Goal: Information Seeking & Learning: Find specific fact

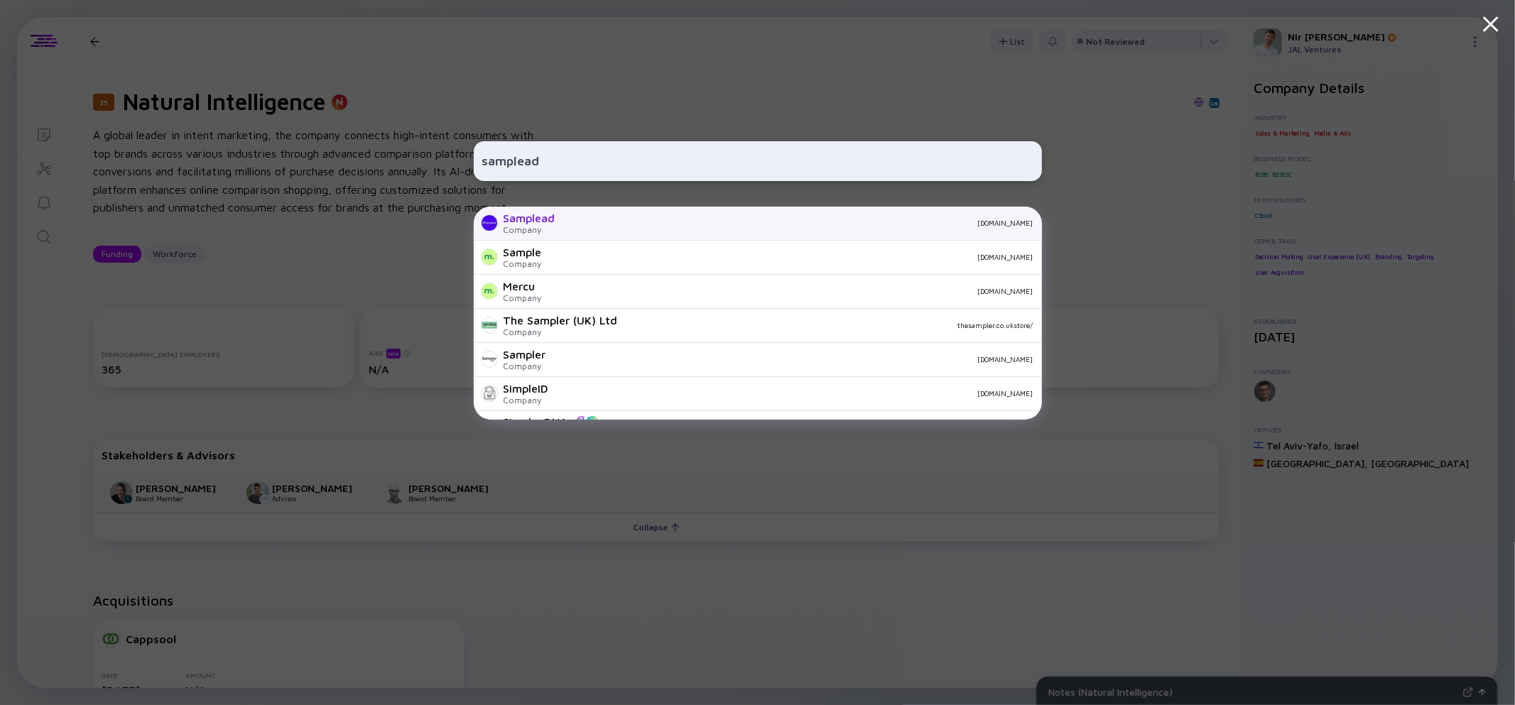
type input "samplead"
click at [557, 220] on div "Samplead Company [DOMAIN_NAME]" at bounding box center [758, 224] width 568 height 34
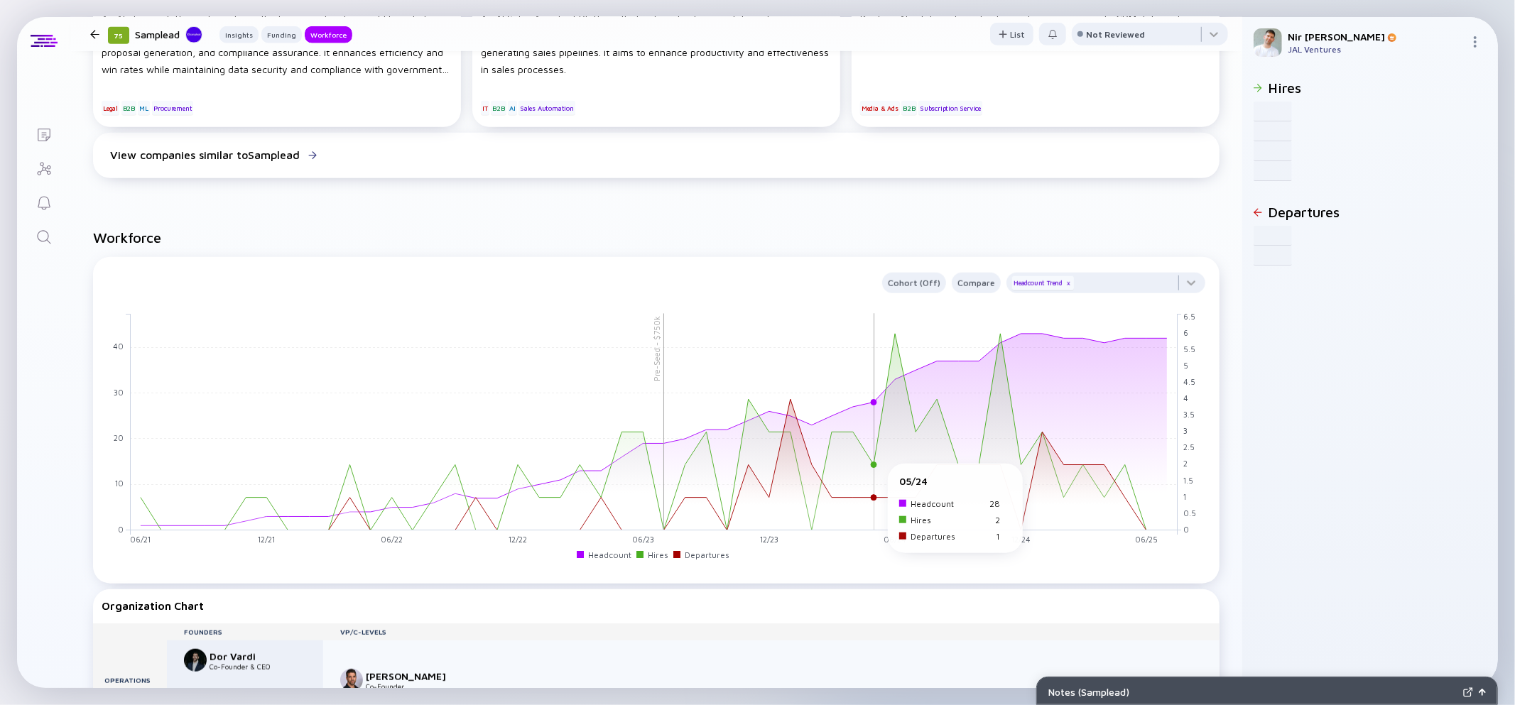
scroll to position [949, 0]
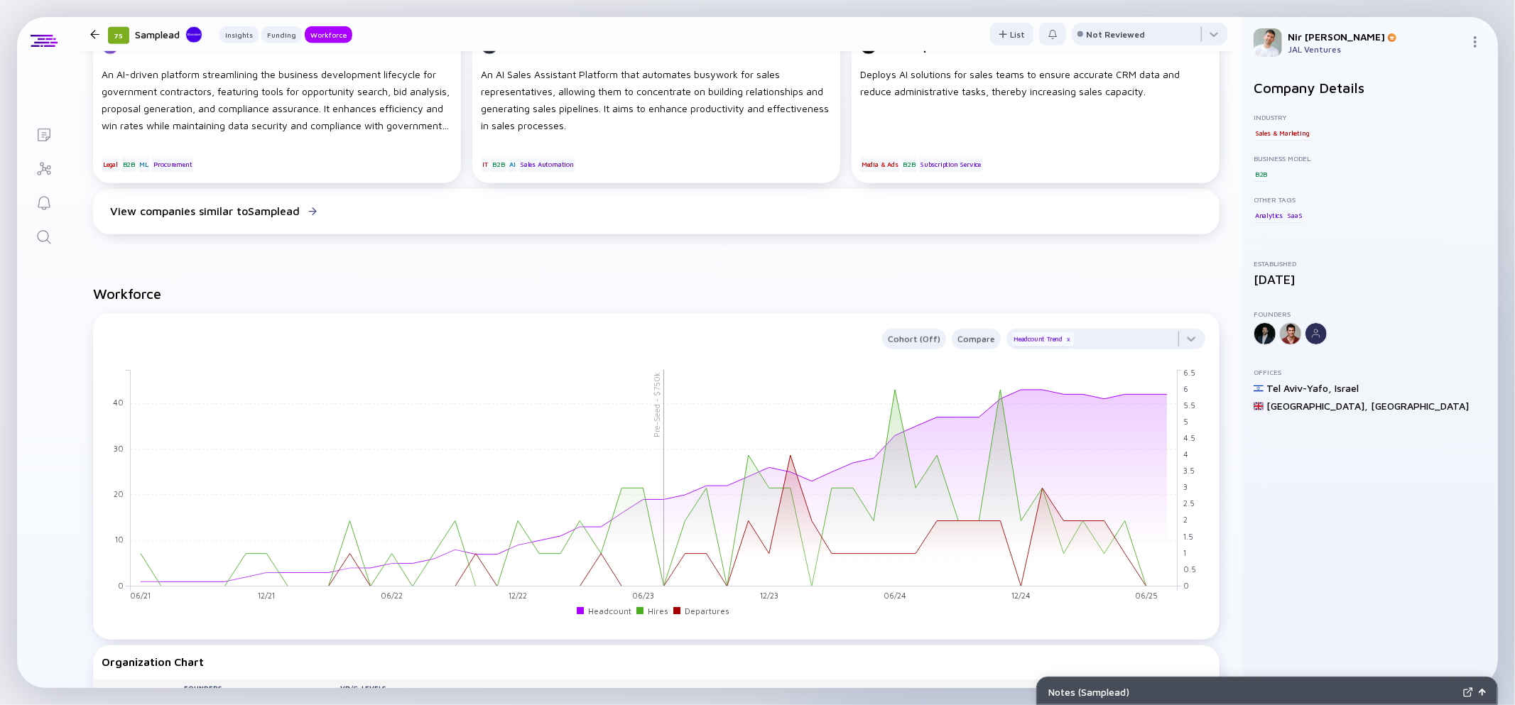
click at [1206, 343] on div "Cohort (Off) Compare Headcount Trend x" at bounding box center [656, 336] width 1109 height 26
click at [1201, 343] on div at bounding box center [1105, 343] width 199 height 28
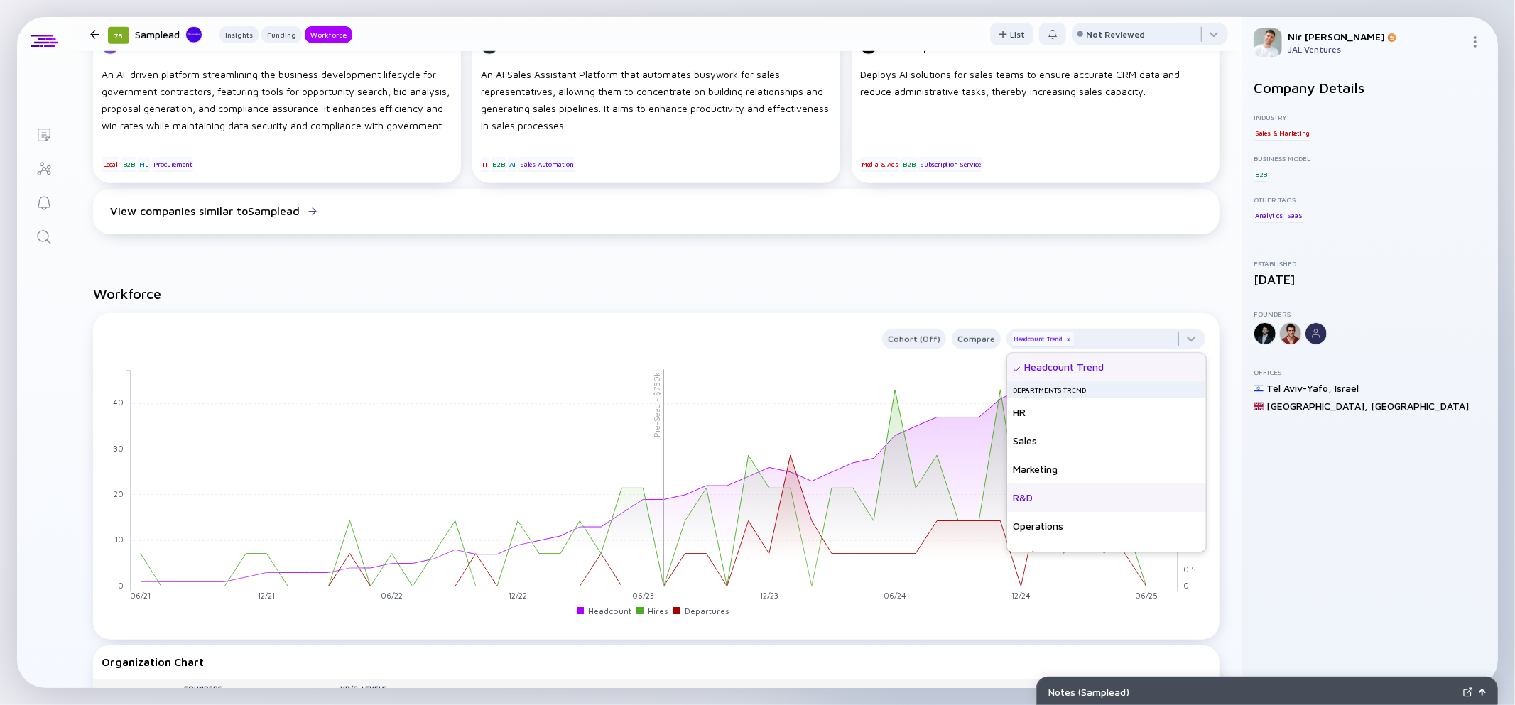
click at [1034, 501] on div "R&D" at bounding box center [1106, 498] width 199 height 28
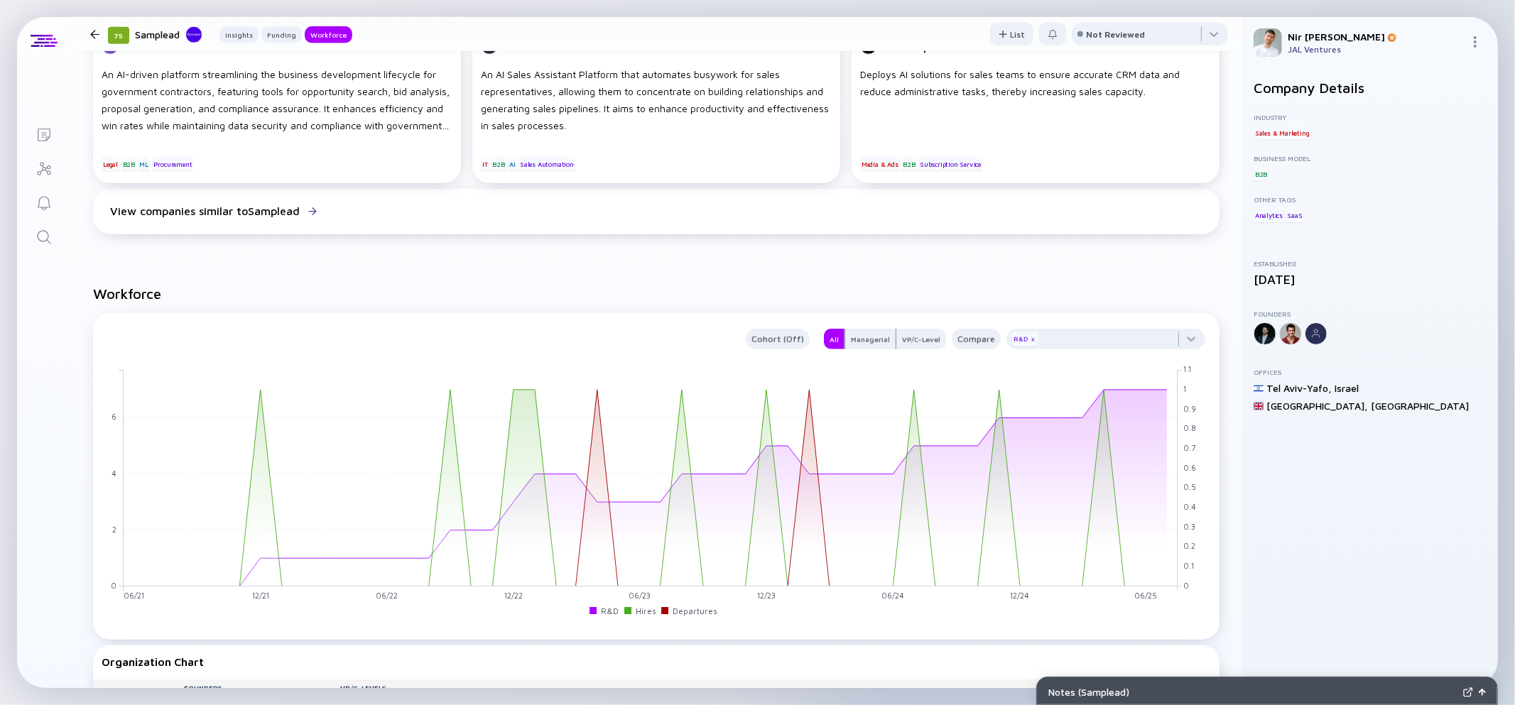
click at [988, 313] on div "Cohort (Off) All Managerial VP/C-Level Compare R&D x 06/21 07/21 08/21 09/21 10…" at bounding box center [656, 476] width 1126 height 327
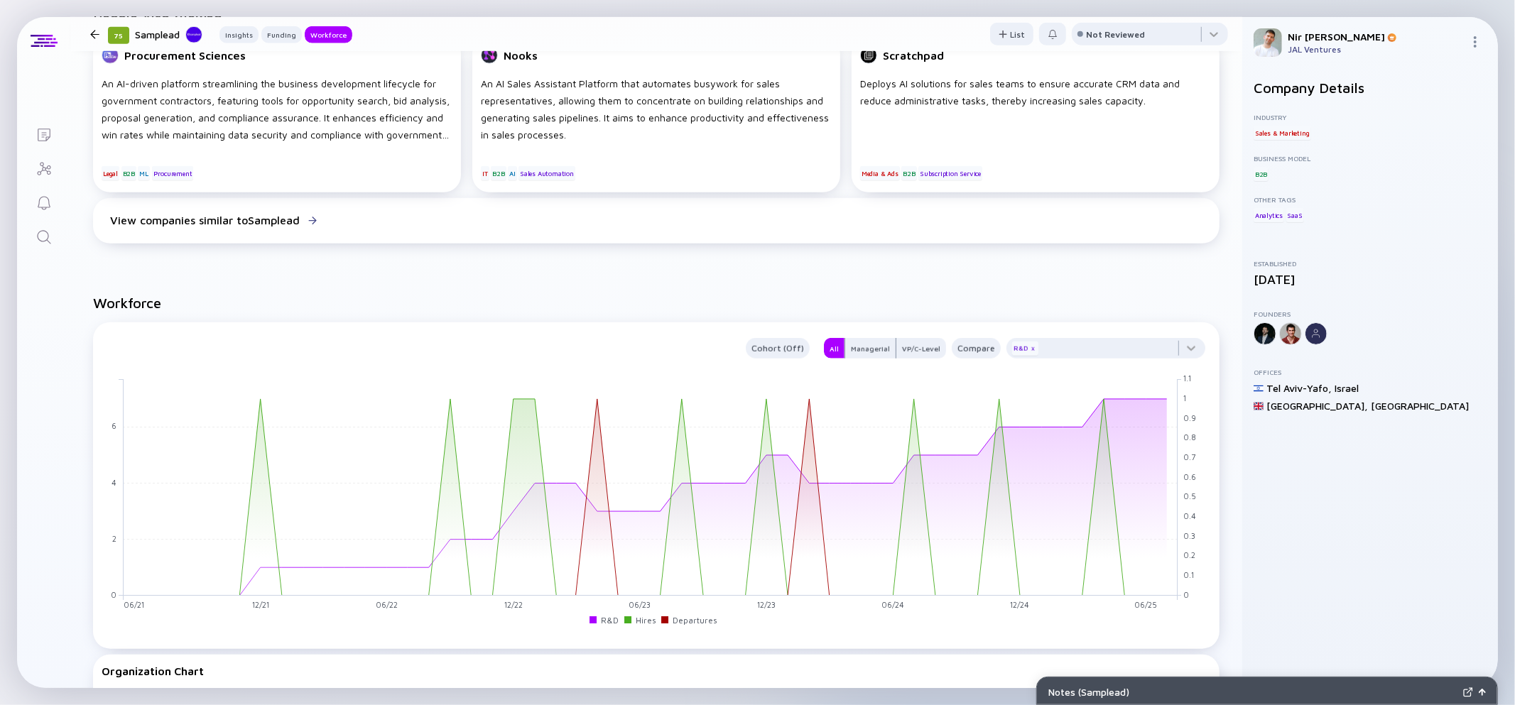
scroll to position [939, 0]
click at [47, 231] on icon "Search" at bounding box center [44, 237] width 17 height 17
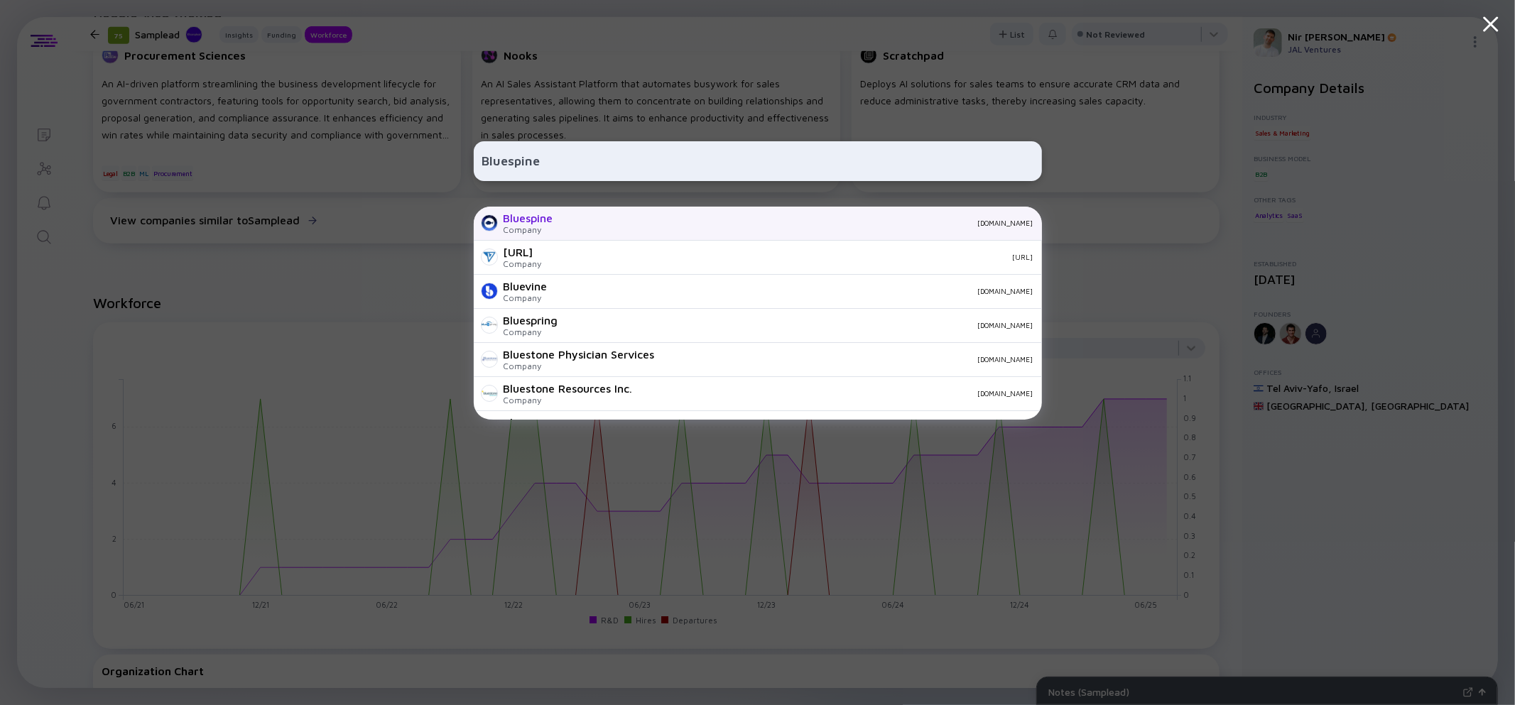
type input "Bluespine"
click at [538, 222] on div "Bluespine" at bounding box center [528, 218] width 50 height 13
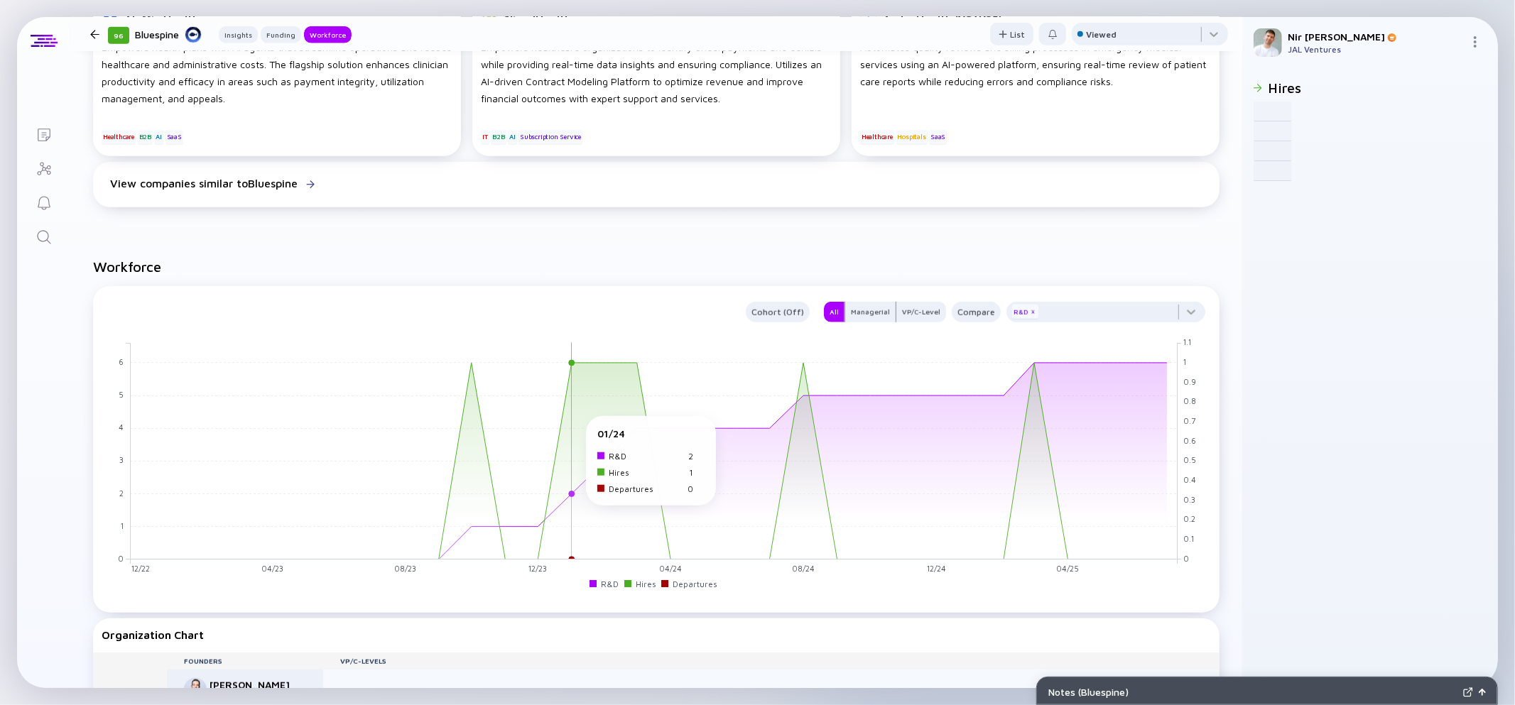
scroll to position [1041, 0]
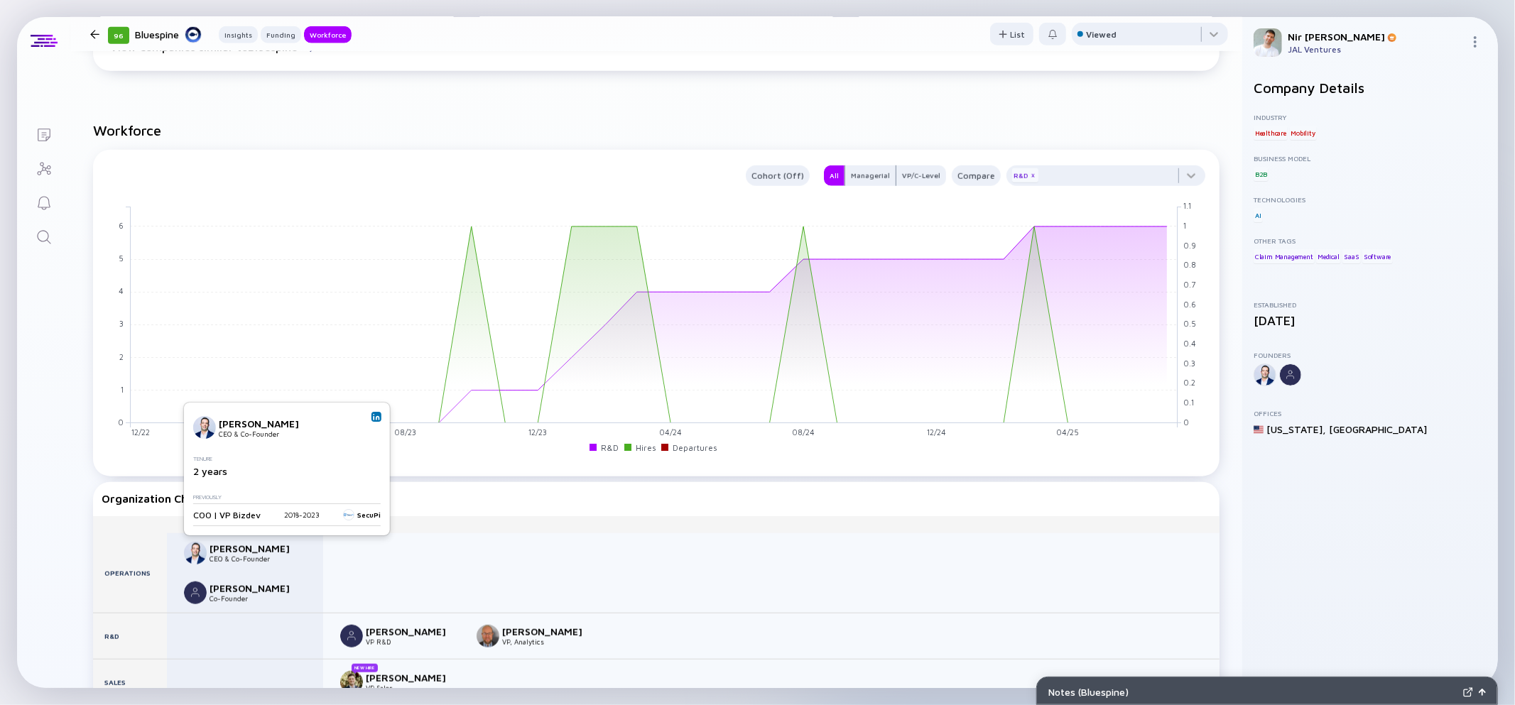
drag, startPoint x: 306, startPoint y: 425, endPoint x: 217, endPoint y: 425, distance: 89.5
click at [217, 425] on div "[PERSON_NAME] CEO & Co-Founder" at bounding box center [284, 427] width 182 height 23
copy div "[PERSON_NAME]"
